Goal: Navigation & Orientation: Find specific page/section

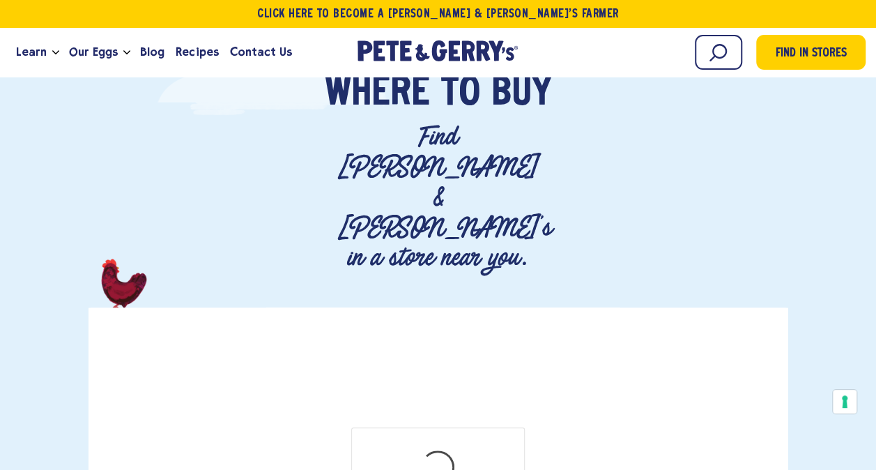
scroll to position [113, 0]
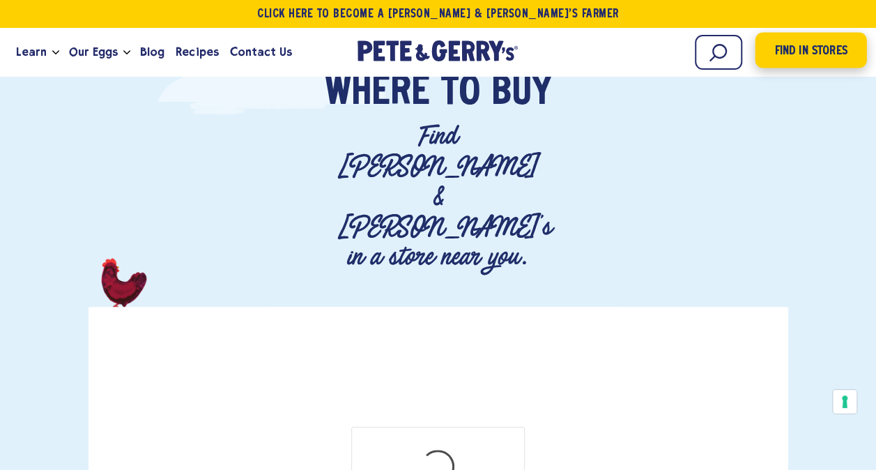
click at [792, 59] on span "Find in Stores" at bounding box center [810, 51] width 72 height 19
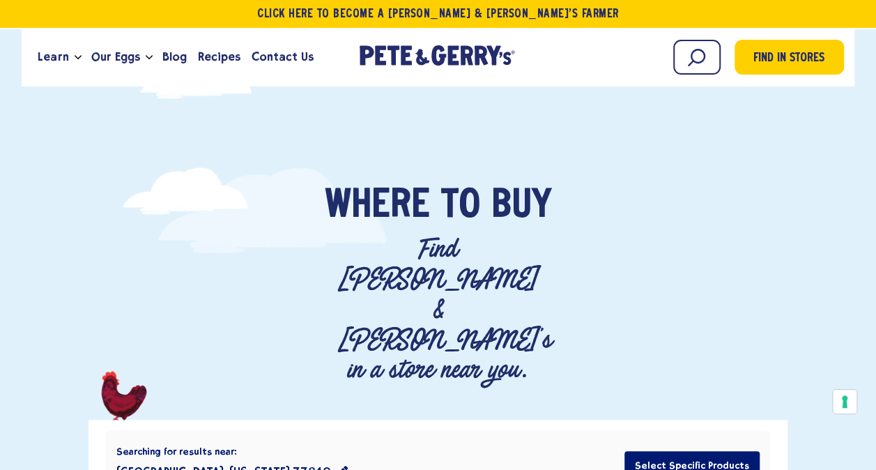
click at [280, 457] on button "[GEOGRAPHIC_DATA], [US_STATE] 77840" at bounding box center [231, 471] width 231 height 28
type input "*****"
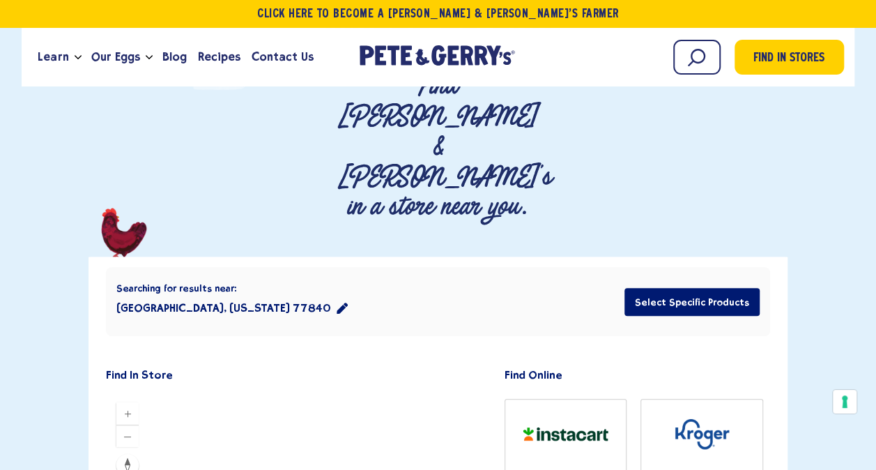
scroll to position [319, 0]
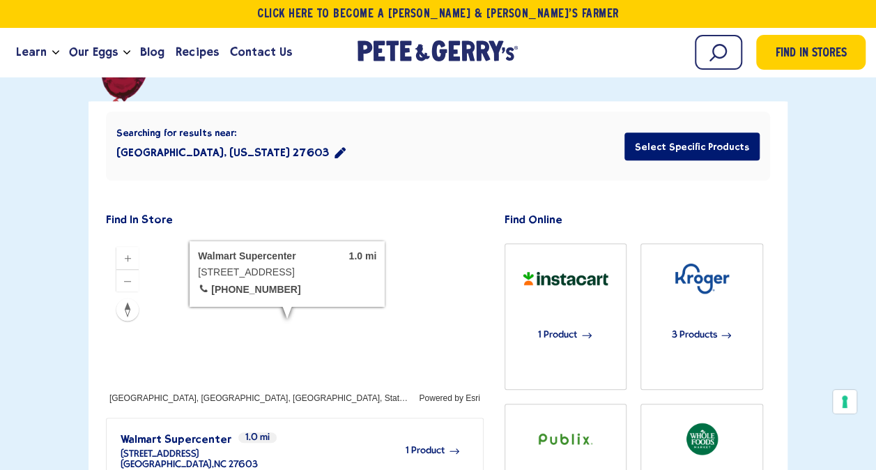
click at [258, 431] on div "1 Product" at bounding box center [359, 450] width 203 height 38
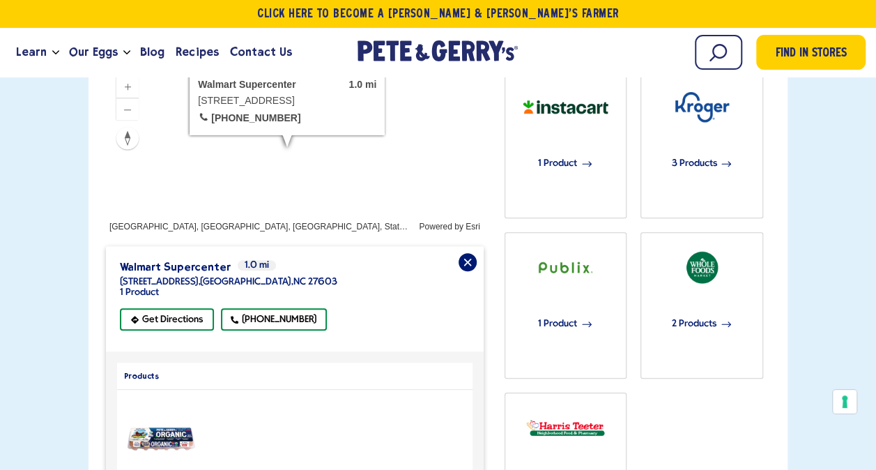
scroll to position [491, 0]
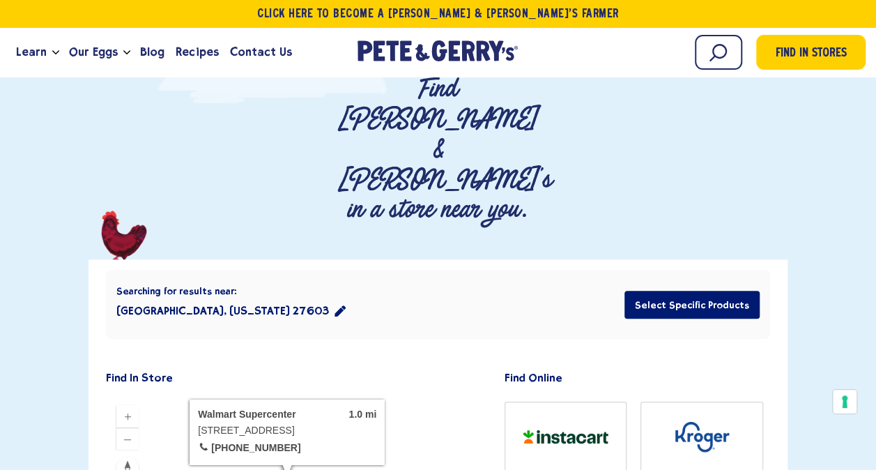
scroll to position [160, 0]
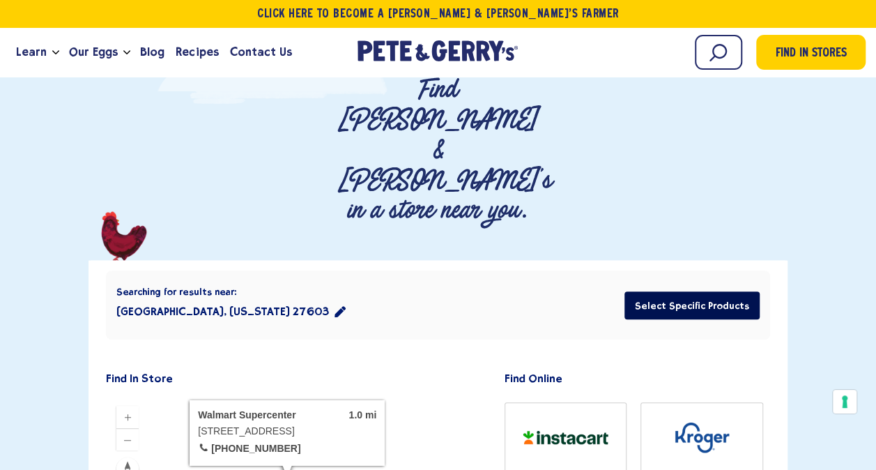
click at [680, 291] on button "Select Specific Products" at bounding box center [692, 305] width 135 height 28
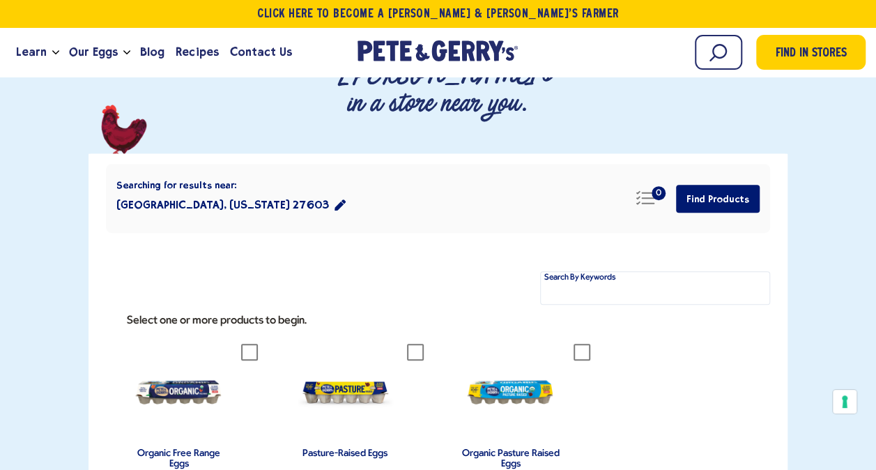
scroll to position [268, 0]
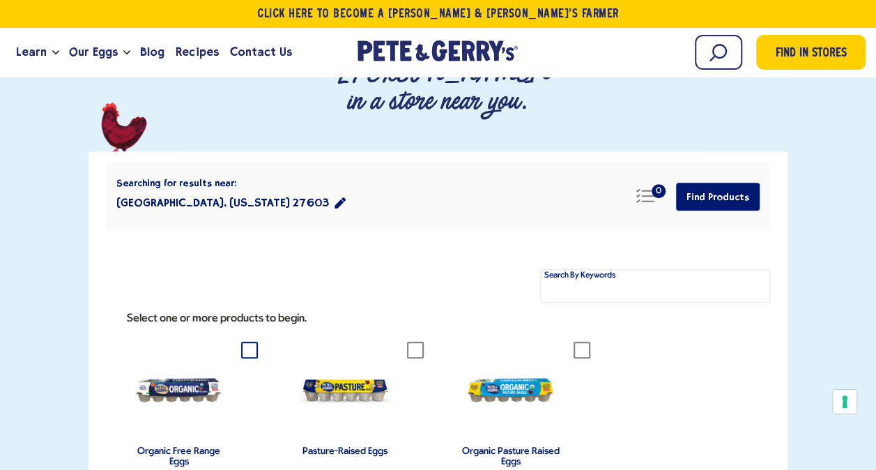
click at [246, 342] on icon at bounding box center [249, 350] width 17 height 17
click at [730, 183] on button "Find Products" at bounding box center [718, 197] width 84 height 28
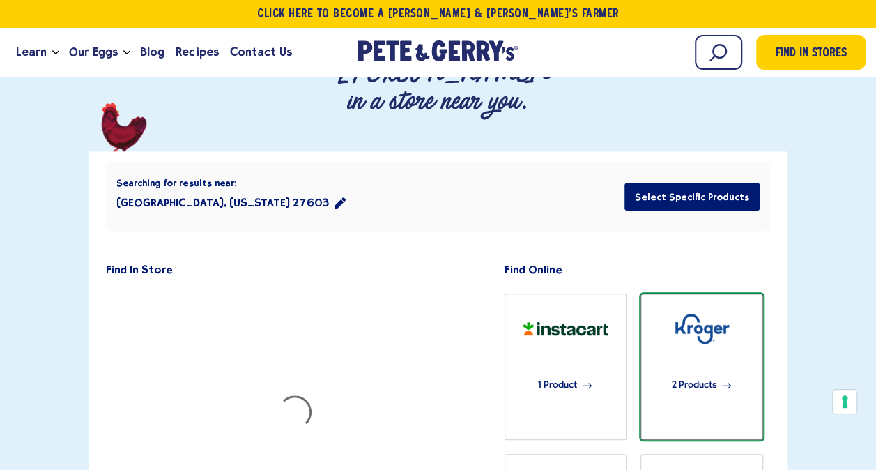
click at [684, 353] on div "2 Products" at bounding box center [702, 386] width 97 height 66
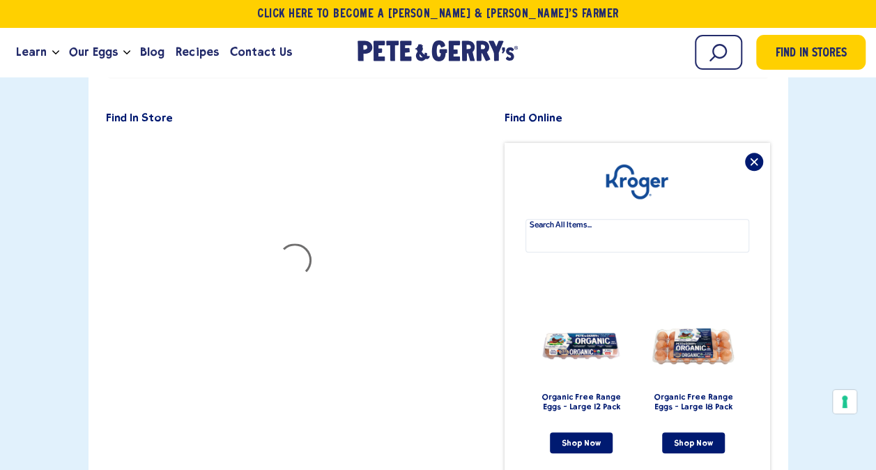
scroll to position [426, 0]
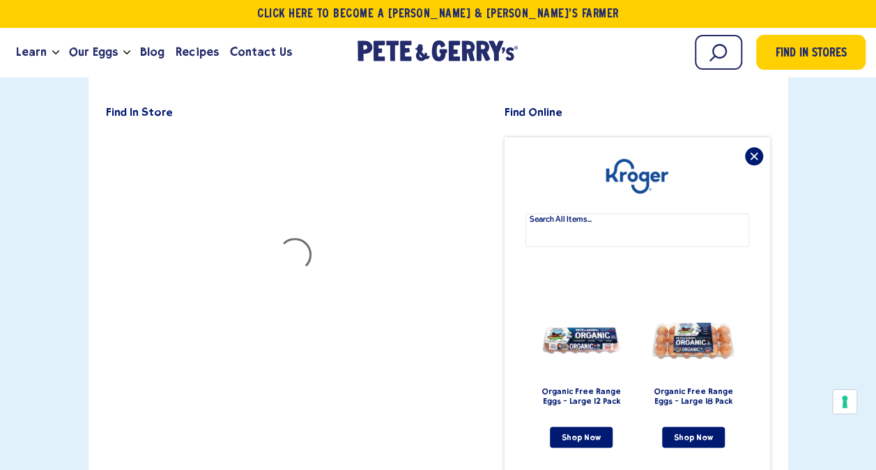
click at [584, 420] on div "Shop Now" at bounding box center [581, 437] width 77 height 35
click at [584, 427] on link "Shop Now" at bounding box center [581, 437] width 63 height 21
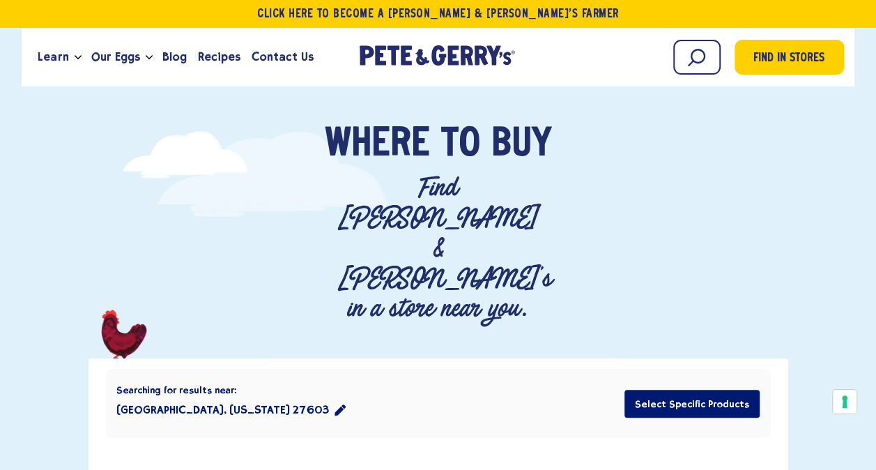
scroll to position [51, 0]
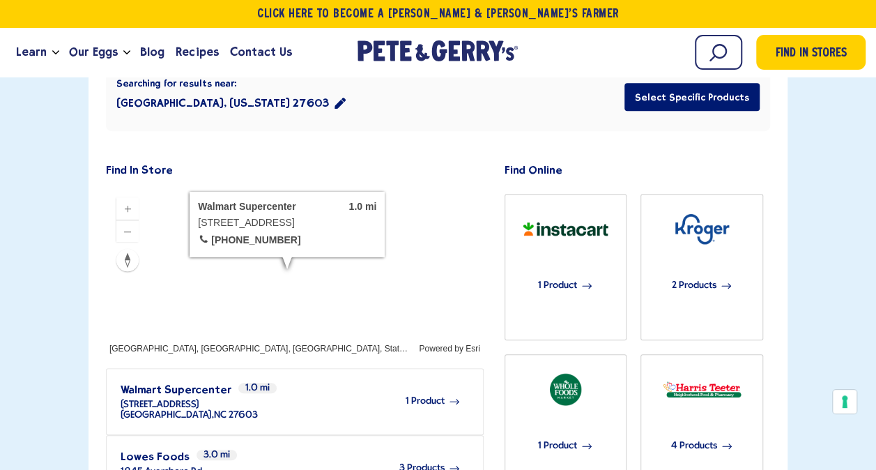
scroll to position [376, 0]
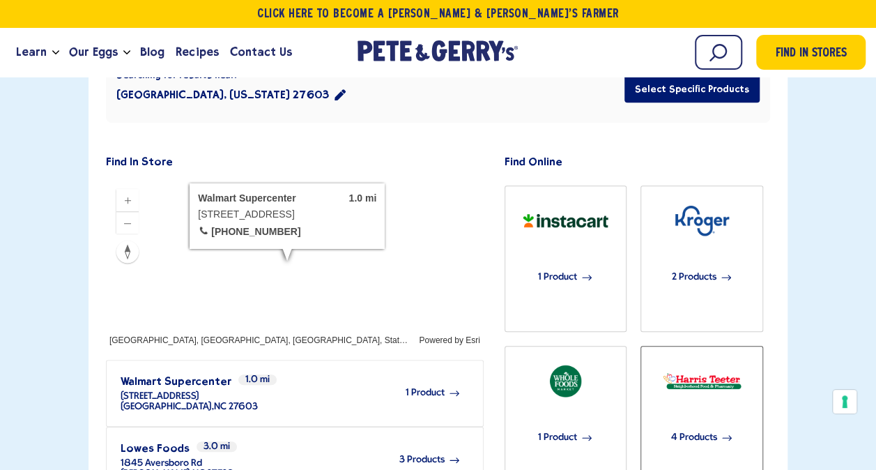
click at [727, 405] on div "4 Products" at bounding box center [702, 438] width 97 height 66
